Goal: Task Accomplishment & Management: Use online tool/utility

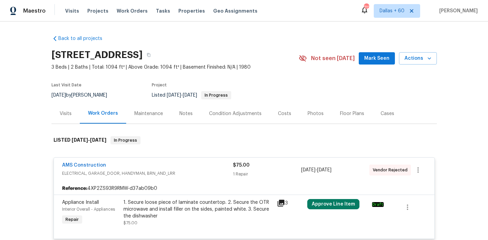
click at [125, 10] on span "Work Orders" at bounding box center [132, 11] width 31 height 7
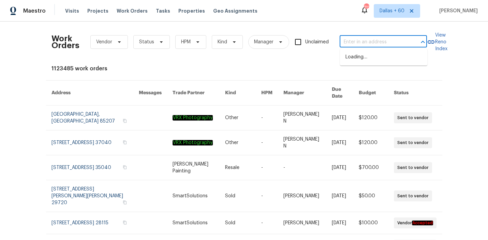
click at [398, 38] on input "text" at bounding box center [374, 42] width 68 height 11
type input "V"
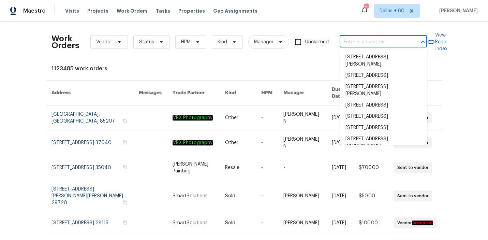
paste input "[STREET_ADDRESS][PERSON_NAME]"
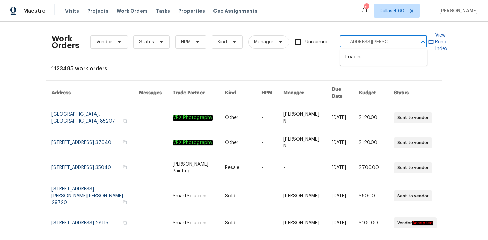
type input "[STREET_ADDRESS][PERSON_NAME]"
click at [389, 61] on li "[STREET_ADDRESS][PERSON_NAME]" at bounding box center [383, 61] width 87 height 18
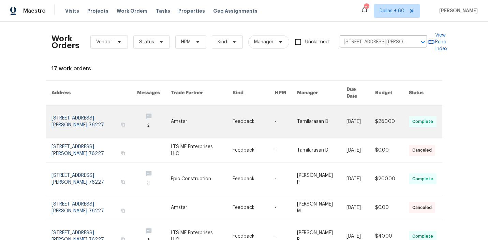
click at [203, 110] on link at bounding box center [202, 121] width 62 height 32
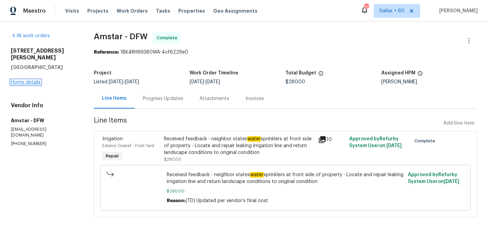
click at [25, 80] on link "Home details" at bounding box center [26, 82] width 30 height 5
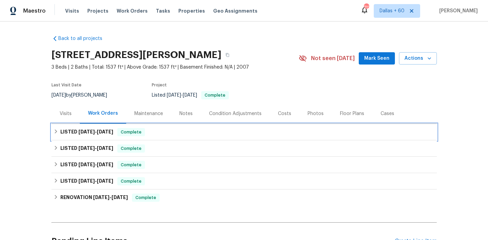
click at [174, 129] on div "LISTED [DATE] - [DATE] Complete" at bounding box center [245, 132] width 382 height 8
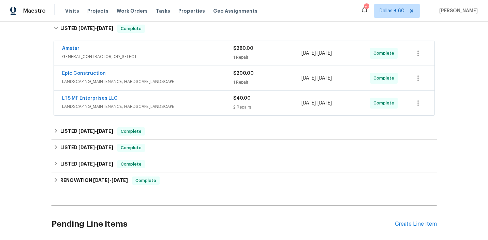
click at [211, 99] on div "LTS MF Enterprises LLC" at bounding box center [147, 99] width 171 height 8
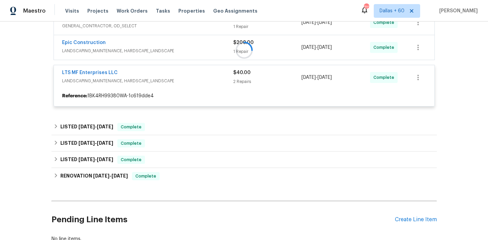
scroll to position [142, 0]
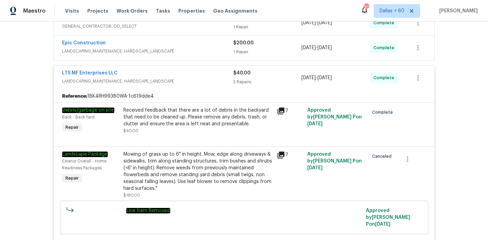
click at [199, 49] on span "LANDSCAPING_MAINTENANCE, HARDSCAPE_LANDSCAPE" at bounding box center [147, 51] width 171 height 7
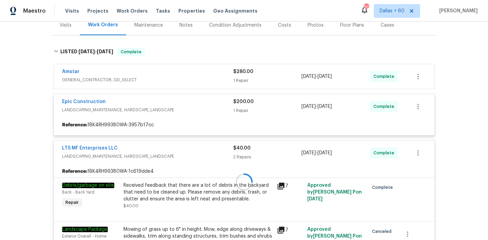
scroll to position [86, 0]
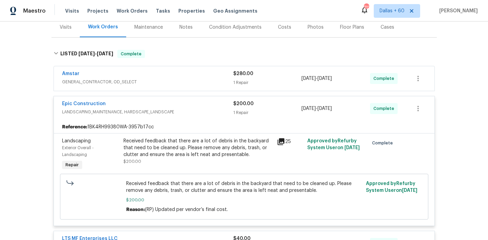
click at [197, 79] on span "GENERAL_CONTRACTOR, OD_SELECT" at bounding box center [147, 81] width 171 height 7
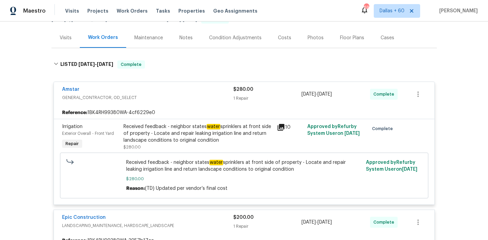
scroll to position [88, 0]
